Goal: Task Accomplishment & Management: Manage account settings

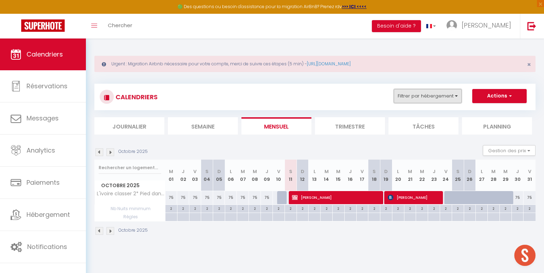
click at [453, 95] on button "Filtrer par hébergement" at bounding box center [427, 96] width 68 height 14
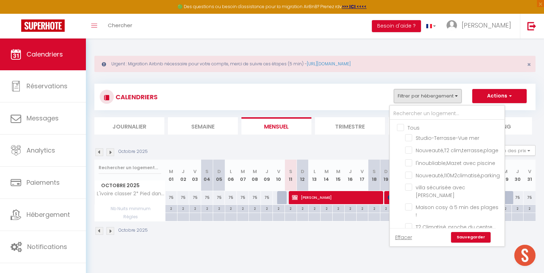
click at [401, 129] on input "Tous" at bounding box center [454, 127] width 114 height 7
checkbox input "true"
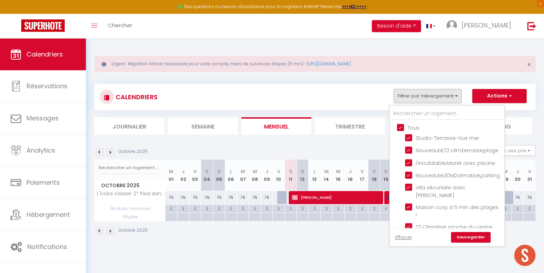
checkbox input "true"
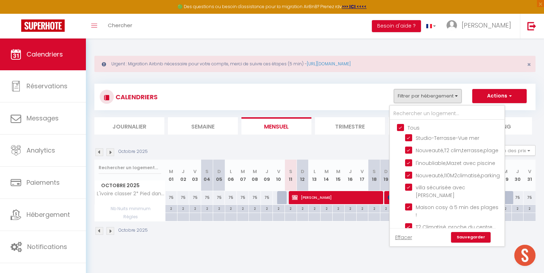
checkbox input "true"
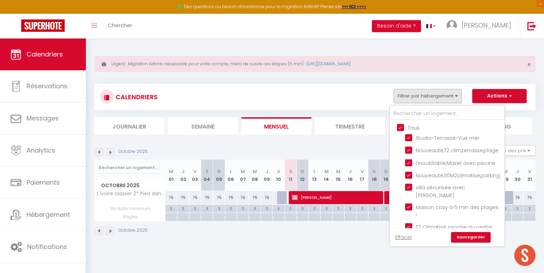
checkbox input "true"
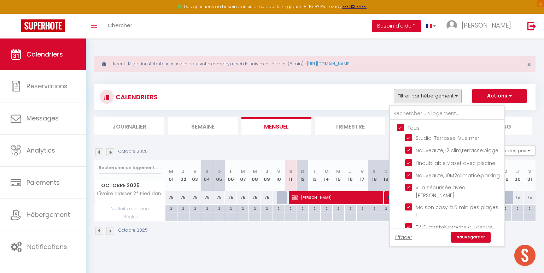
checkbox input "true"
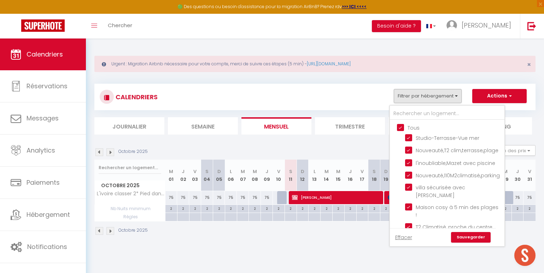
checkbox input "true"
click at [466, 235] on link "Sauvegarder" at bounding box center [471, 237] width 40 height 11
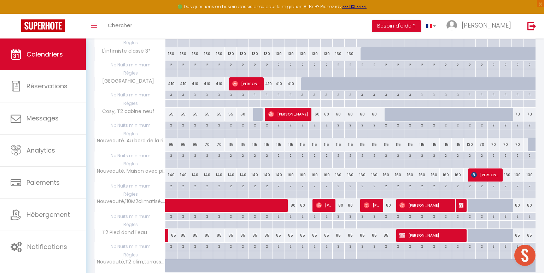
scroll to position [509, 0]
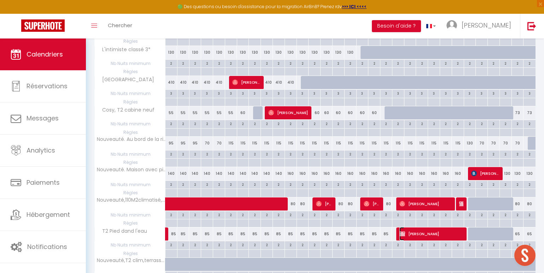
click at [420, 236] on span "[PERSON_NAME]" at bounding box center [431, 233] width 64 height 13
select select "KO"
select select "0"
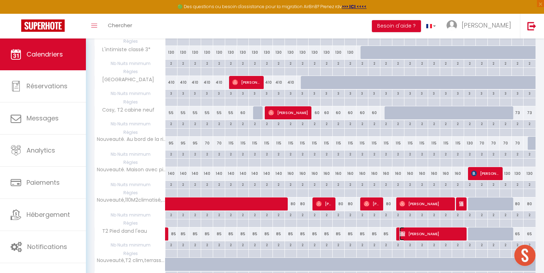
select select "1"
select select
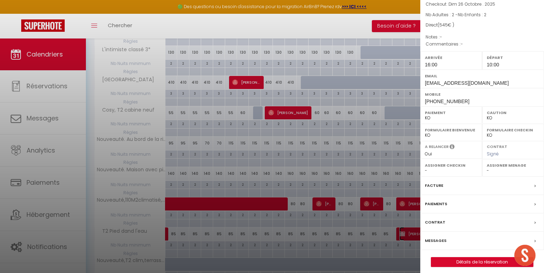
scroll to position [53, 0]
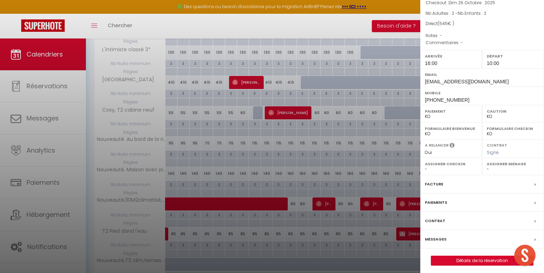
click at [464, 221] on div "Contrat" at bounding box center [482, 221] width 124 height 18
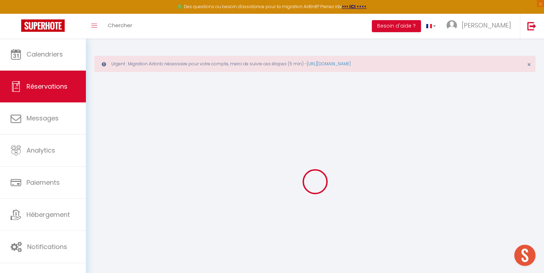
select select
checkbox input "false"
select select
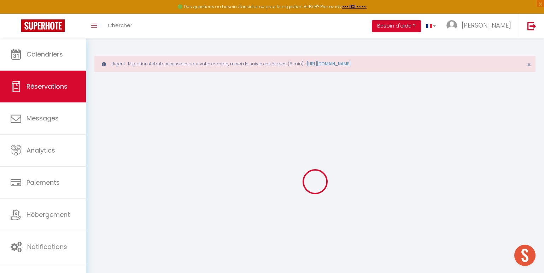
checkbox input "false"
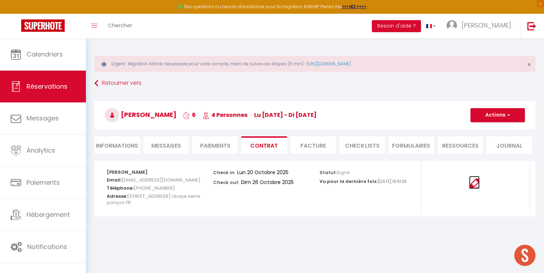
click at [474, 184] on img at bounding box center [474, 183] width 11 height 11
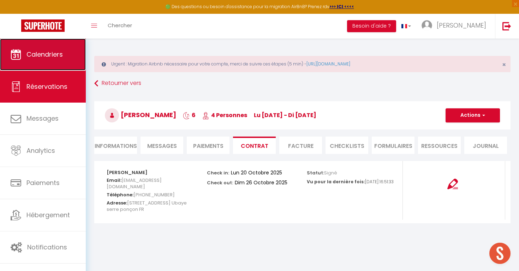
click at [66, 51] on link "Calendriers" at bounding box center [43, 54] width 86 height 32
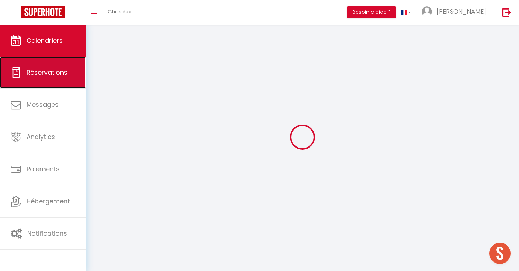
click at [51, 79] on link "Réservations" at bounding box center [43, 73] width 86 height 32
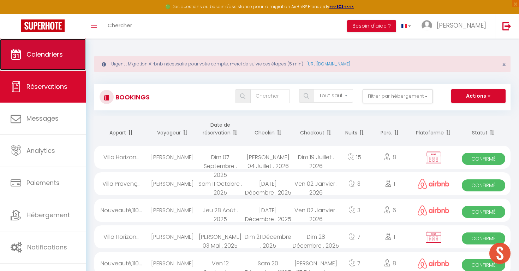
click at [42, 53] on span "Calendriers" at bounding box center [44, 54] width 36 height 9
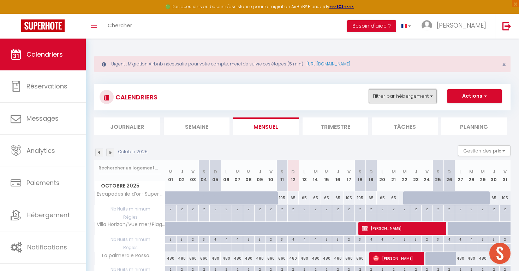
click at [378, 96] on button "Filtrer par hébergement" at bounding box center [403, 96] width 68 height 14
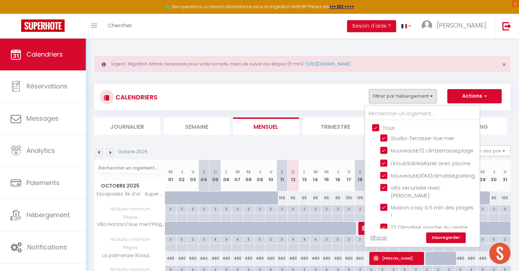
click at [374, 125] on input "Tous" at bounding box center [429, 127] width 114 height 7
checkbox input "false"
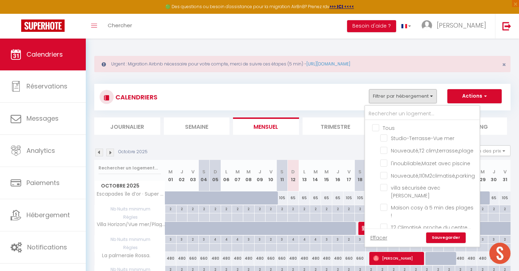
checkbox input "false"
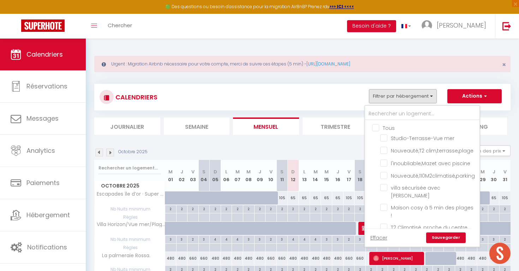
checkbox input "false"
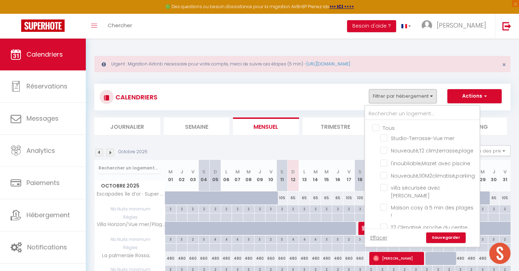
checkbox input "false"
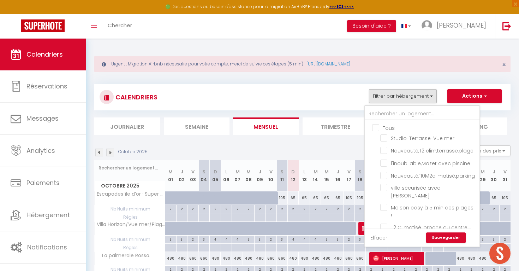
checkbox input "false"
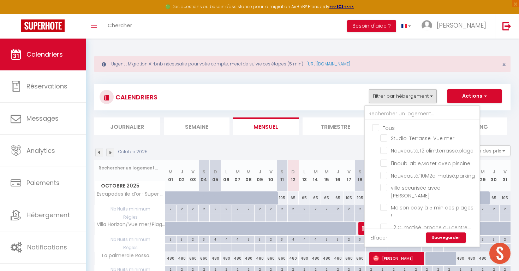
checkbox input "false"
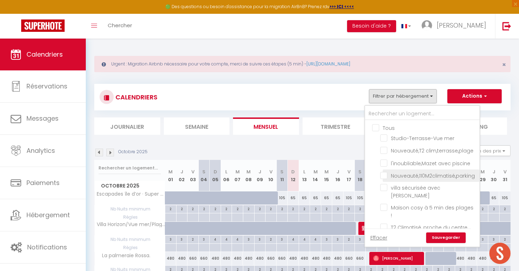
click at [386, 177] on input "Nouveauté,110M2climatisé,parking" at bounding box center [428, 174] width 97 height 7
checkbox input "true"
click at [438, 235] on link "Sauvegarder" at bounding box center [446, 237] width 40 height 11
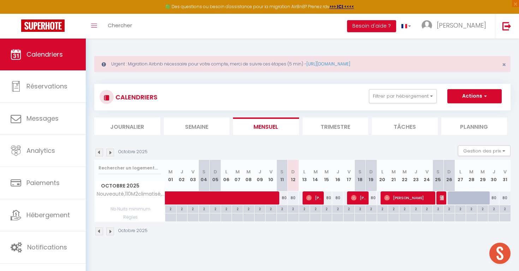
click at [96, 154] on img at bounding box center [99, 152] width 8 height 8
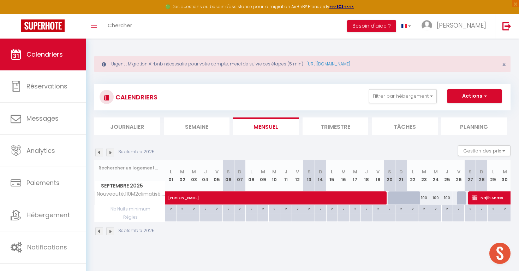
click at [100, 154] on img at bounding box center [99, 152] width 8 height 8
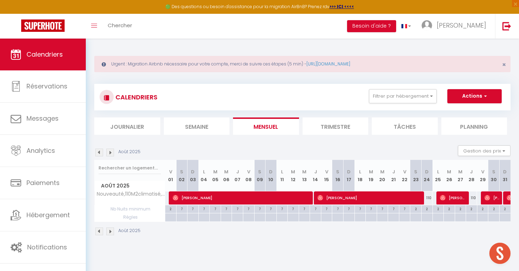
click at [100, 154] on img at bounding box center [99, 152] width 8 height 8
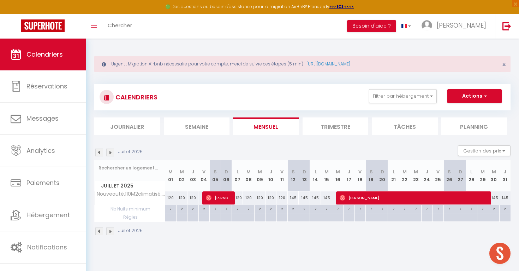
click at [100, 154] on img at bounding box center [99, 152] width 8 height 8
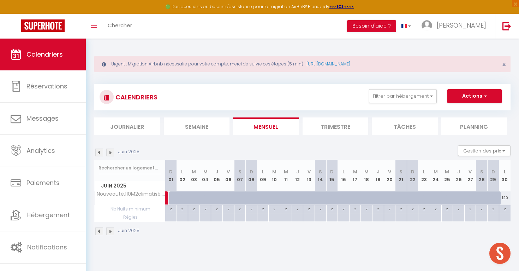
click at [100, 154] on img at bounding box center [99, 152] width 8 height 8
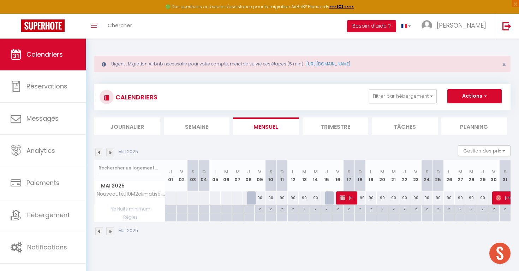
click at [100, 154] on img at bounding box center [99, 152] width 8 height 8
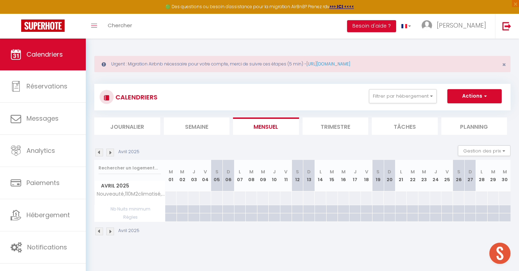
click at [100, 154] on img at bounding box center [99, 152] width 8 height 8
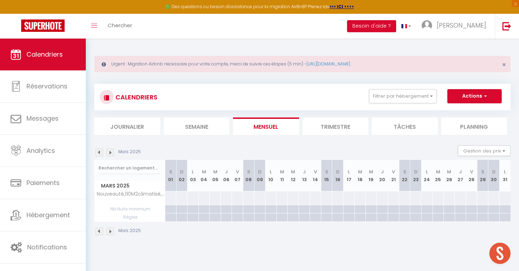
click at [112, 153] on img at bounding box center [110, 152] width 8 height 8
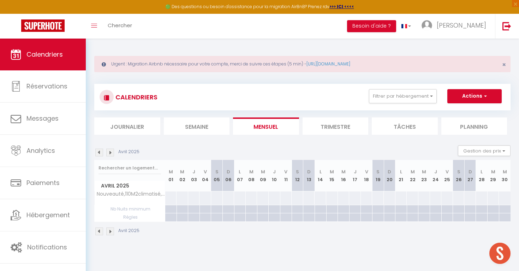
click at [112, 153] on img at bounding box center [110, 152] width 8 height 8
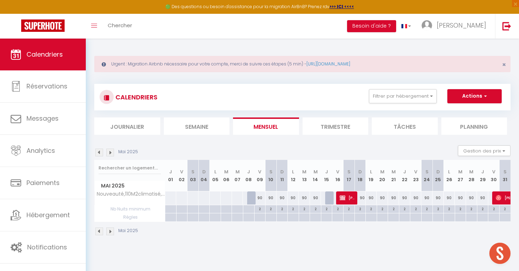
click at [113, 152] on img at bounding box center [110, 152] width 8 height 8
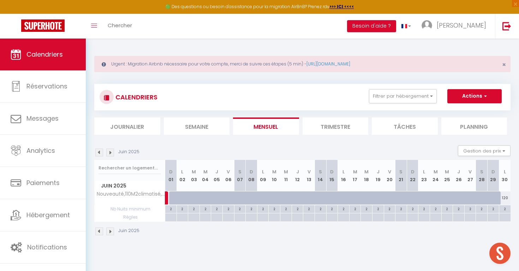
click at [102, 152] on img at bounding box center [99, 152] width 8 height 8
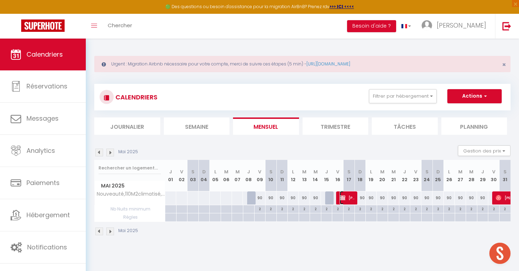
click at [348, 197] on span "[PERSON_NAME]" at bounding box center [347, 197] width 15 height 13
select select "OK"
select select "KO"
select select "0"
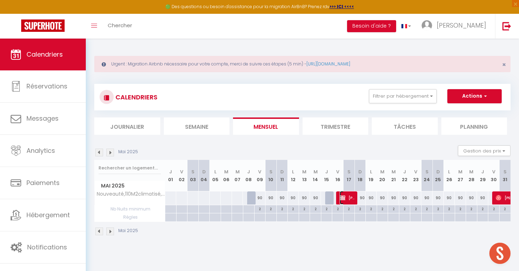
select select "1"
select select
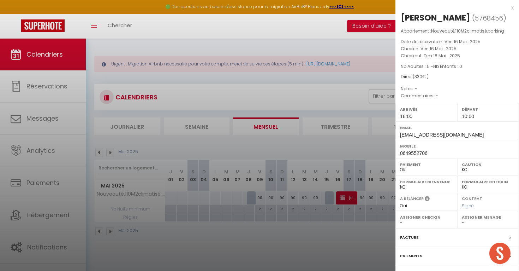
click at [513, 6] on div "x" at bounding box center [455, 8] width 118 height 8
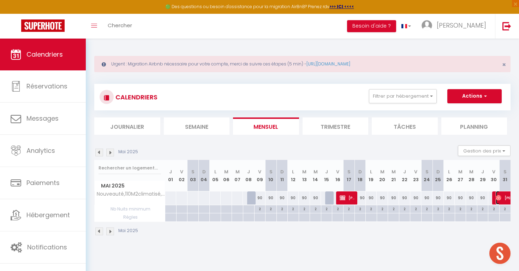
click at [499, 203] on span "[PERSON_NAME]" at bounding box center [512, 197] width 32 height 13
select select "OK"
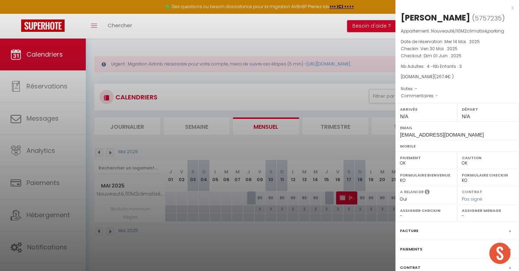
click at [512, 7] on div "x" at bounding box center [455, 8] width 118 height 8
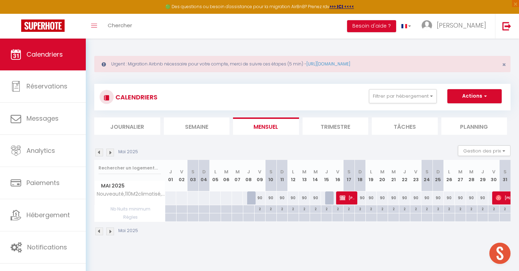
click at [113, 151] on img at bounding box center [110, 152] width 8 height 8
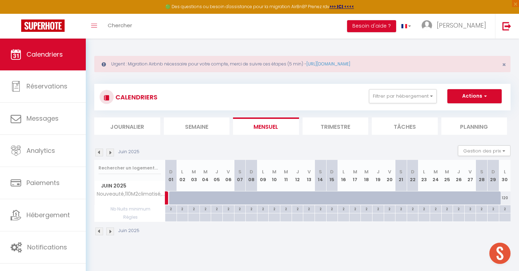
click at [113, 151] on img at bounding box center [110, 152] width 8 height 8
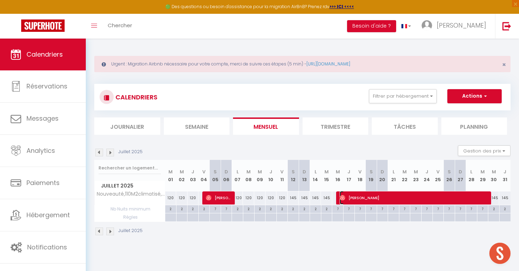
click at [378, 196] on span "[PERSON_NAME]" at bounding box center [415, 197] width 151 height 13
select select "43941"
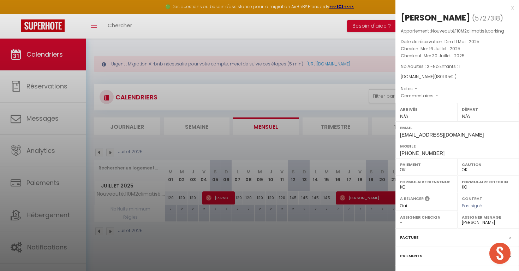
click at [514, 6] on div "x" at bounding box center [455, 8] width 118 height 8
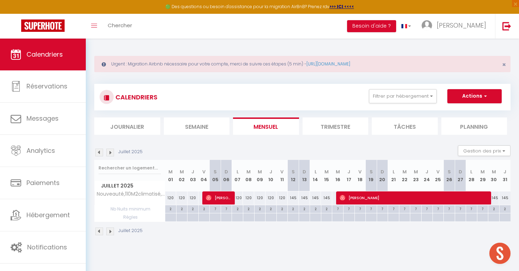
click at [109, 151] on img at bounding box center [110, 152] width 8 height 8
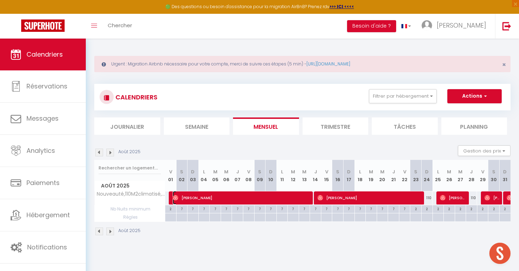
click at [217, 198] on span "[PERSON_NAME]" at bounding box center [243, 197] width 140 height 13
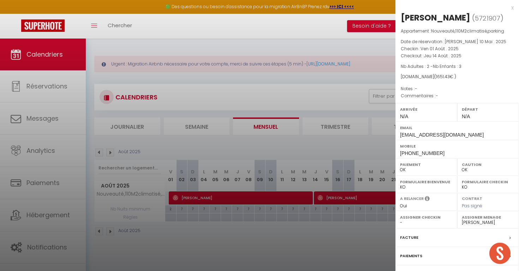
click at [514, 8] on div "x [PERSON_NAME] ( 5721907 ) Appartement : Nouveauté,110M2climatisé,parking Date…" at bounding box center [458, 164] width 124 height 329
click at [513, 6] on div "x" at bounding box center [455, 8] width 118 height 8
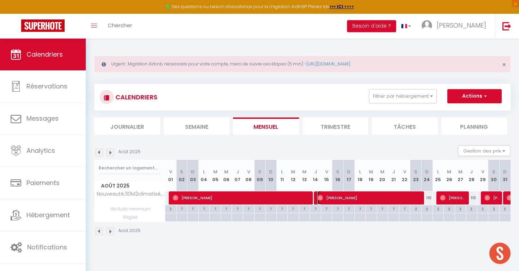
click at [365, 195] on span "[PERSON_NAME]" at bounding box center [371, 197] width 106 height 13
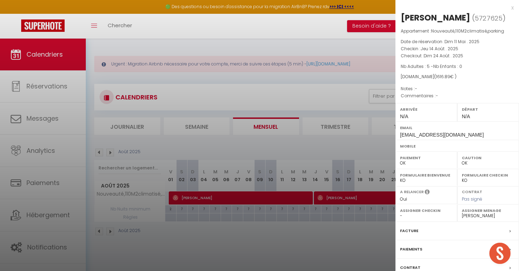
click at [514, 9] on div "x [PERSON_NAME] ( 5727625 ) Appartement : Nouveauté,110M2climatisé,parking Date…" at bounding box center [458, 161] width 124 height 322
click at [512, 8] on div "x" at bounding box center [455, 8] width 118 height 8
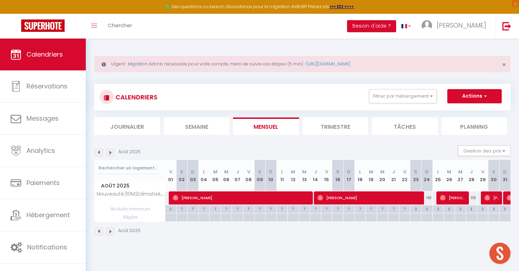
click at [112, 151] on img at bounding box center [110, 152] width 8 height 8
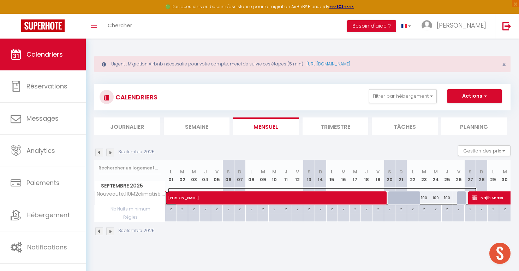
click at [200, 198] on span "[PERSON_NAME]" at bounding box center [322, 193] width 309 height 13
select select
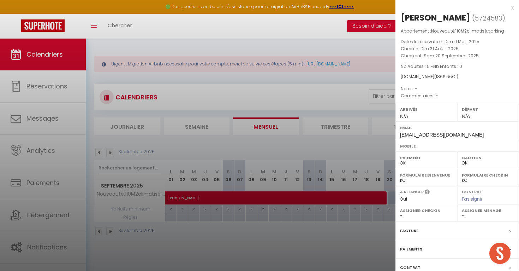
click at [512, 8] on div "x" at bounding box center [455, 8] width 118 height 8
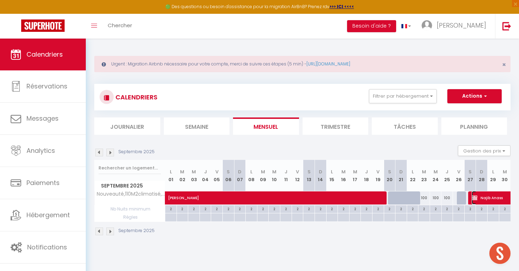
select select "KO"
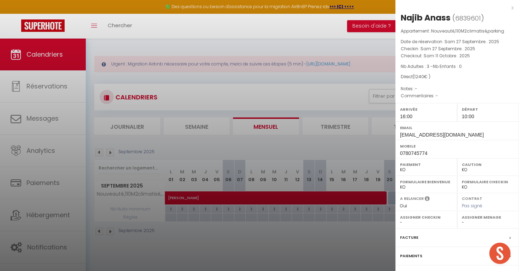
click at [512, 8] on div "x" at bounding box center [455, 8] width 118 height 8
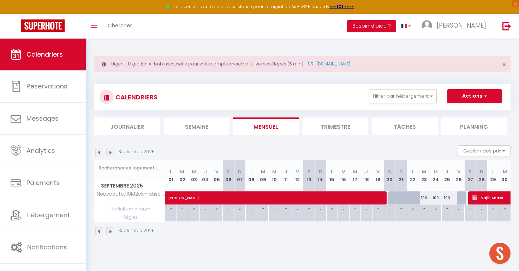
click at [110, 153] on img at bounding box center [110, 152] width 8 height 8
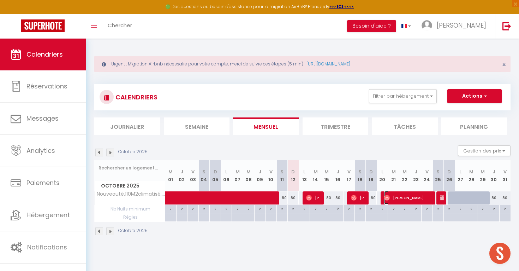
click at [402, 195] on span "[PERSON_NAME]" at bounding box center [408, 197] width 49 height 13
select select "OK"
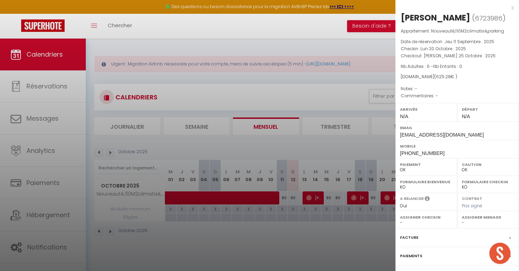
click at [513, 8] on div "x" at bounding box center [455, 8] width 118 height 8
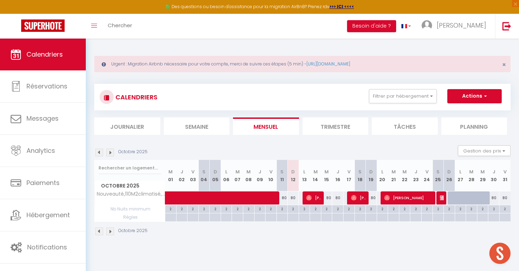
click at [111, 150] on img at bounding box center [110, 152] width 8 height 8
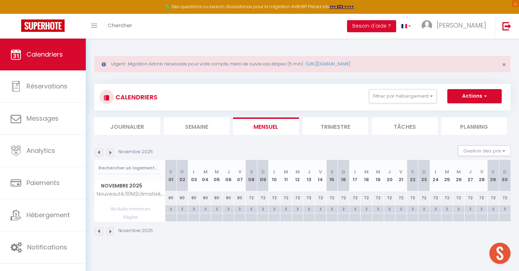
click at [111, 150] on img at bounding box center [110, 152] width 8 height 8
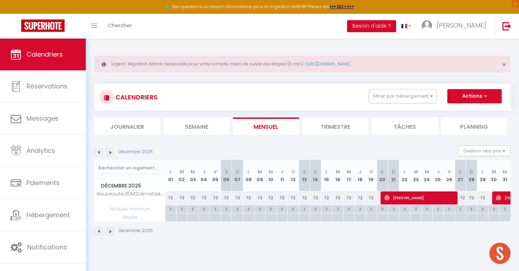
click at [111, 150] on img at bounding box center [110, 152] width 8 height 8
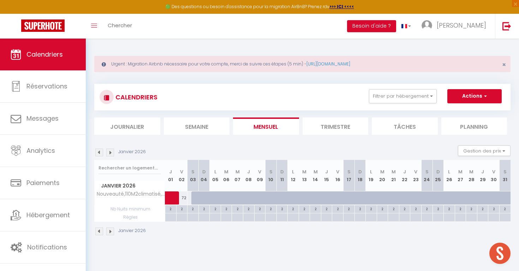
click at [99, 152] on img at bounding box center [99, 152] width 8 height 8
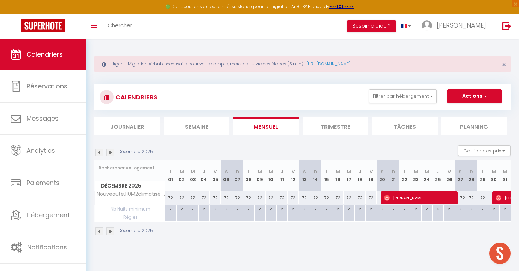
click at [100, 155] on img at bounding box center [99, 152] width 8 height 8
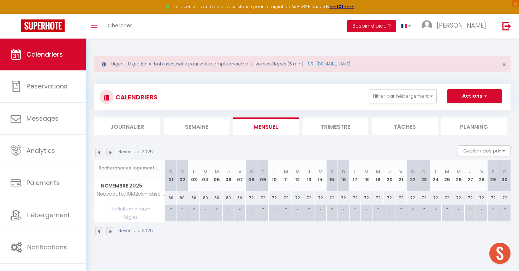
click at [111, 154] on img at bounding box center [110, 152] width 8 height 8
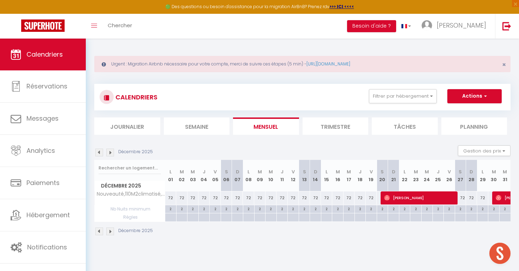
click at [111, 154] on img at bounding box center [110, 152] width 8 height 8
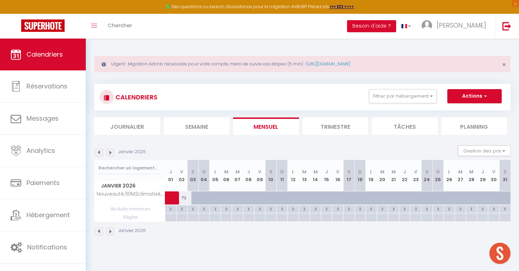
click at [98, 153] on img at bounding box center [99, 152] width 8 height 8
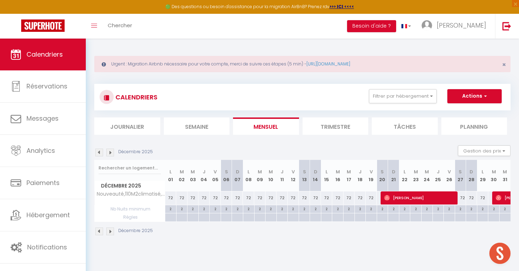
click at [102, 153] on img at bounding box center [99, 152] width 8 height 8
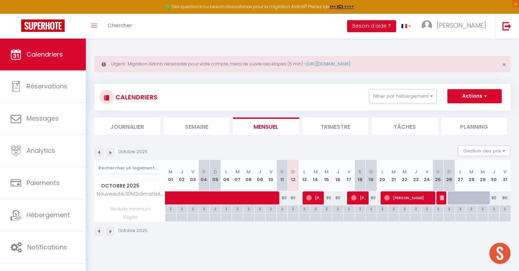
click at [102, 153] on img at bounding box center [99, 152] width 8 height 8
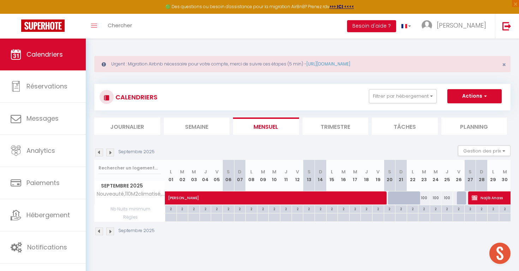
click at [111, 152] on img at bounding box center [110, 152] width 8 height 8
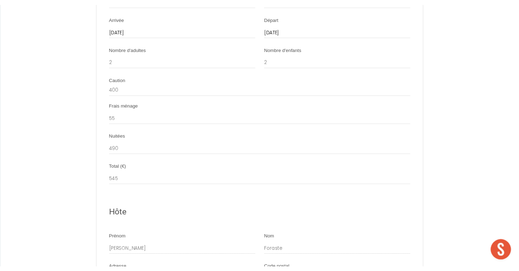
scroll to position [756, 0]
